Goal: Task Accomplishment & Management: Use online tool/utility

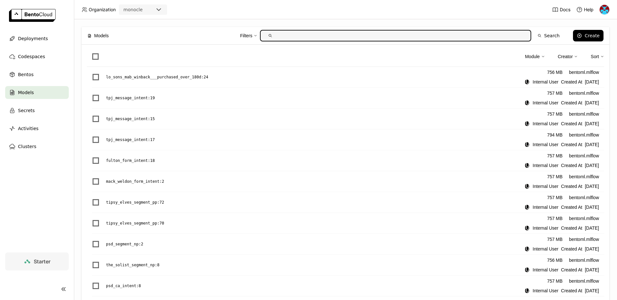
click at [604, 8] on img at bounding box center [604, 10] width 10 height 10
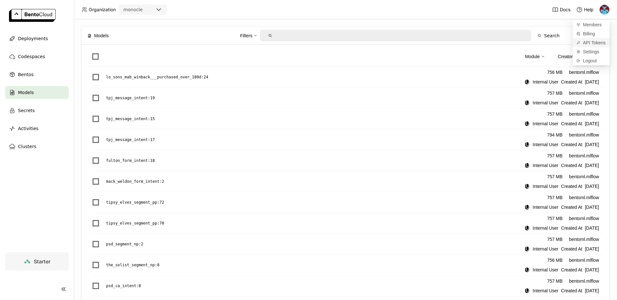
click at [592, 42] on span "API Tokens" at bounding box center [594, 43] width 23 height 6
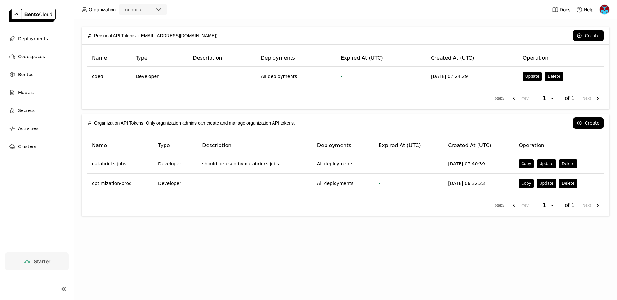
click at [542, 46] on div "Name Type Description Deployments Expired At (UTC) Created At (UTC) Operation o…" at bounding box center [345, 77] width 527 height 65
click at [595, 34] on button "Create" at bounding box center [588, 36] width 31 height 12
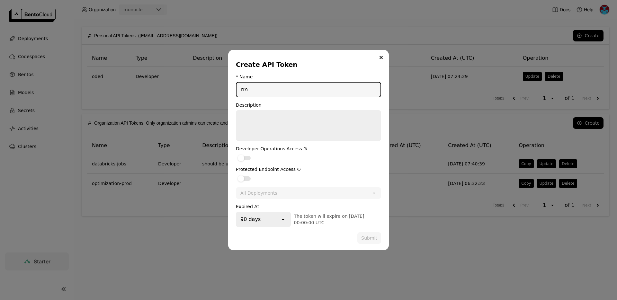
type input "מ"
type input "noa"
click at [270, 227] on form "* Name noa Description Developer Operations Access Protected Endpoint Access Al…" at bounding box center [308, 159] width 145 height 170
click at [263, 219] on div "90 days" at bounding box center [257, 219] width 43 height 14
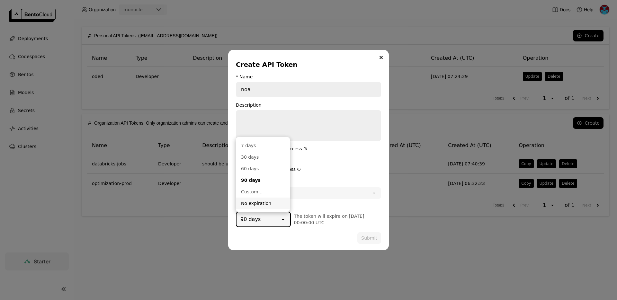
click at [256, 203] on div "No expiration" at bounding box center [263, 203] width 44 height 6
click at [244, 158] on div "dialog" at bounding box center [244, 158] width 13 height 4
click at [236, 154] on input "dialog" at bounding box center [236, 154] width 0 height 0
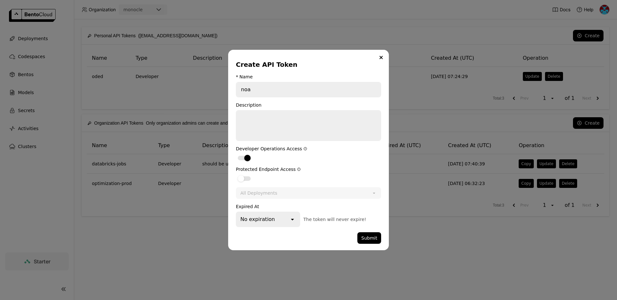
click at [242, 173] on div "Protected Endpoint Access" at bounding box center [308, 174] width 145 height 15
click at [243, 181] on label "dialog" at bounding box center [308, 178] width 145 height 8
click at [236, 174] on input "dialog" at bounding box center [236, 174] width 0 height 0
click at [372, 238] on button "Submit" at bounding box center [369, 238] width 24 height 12
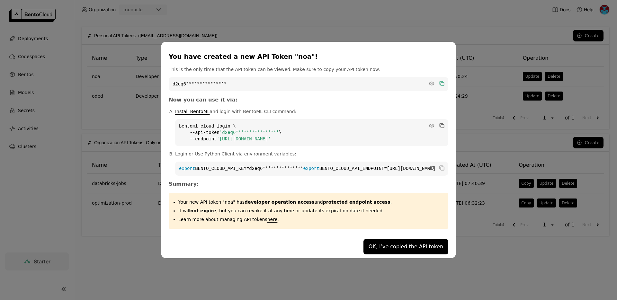
click at [438, 83] on icon "dialog" at bounding box center [441, 83] width 6 height 6
click at [454, 70] on div "**********" at bounding box center [308, 150] width 617 height 300
click at [368, 247] on button "OK, I’ve copied the API token" at bounding box center [405, 246] width 85 height 15
